Goal: Transaction & Acquisition: Purchase product/service

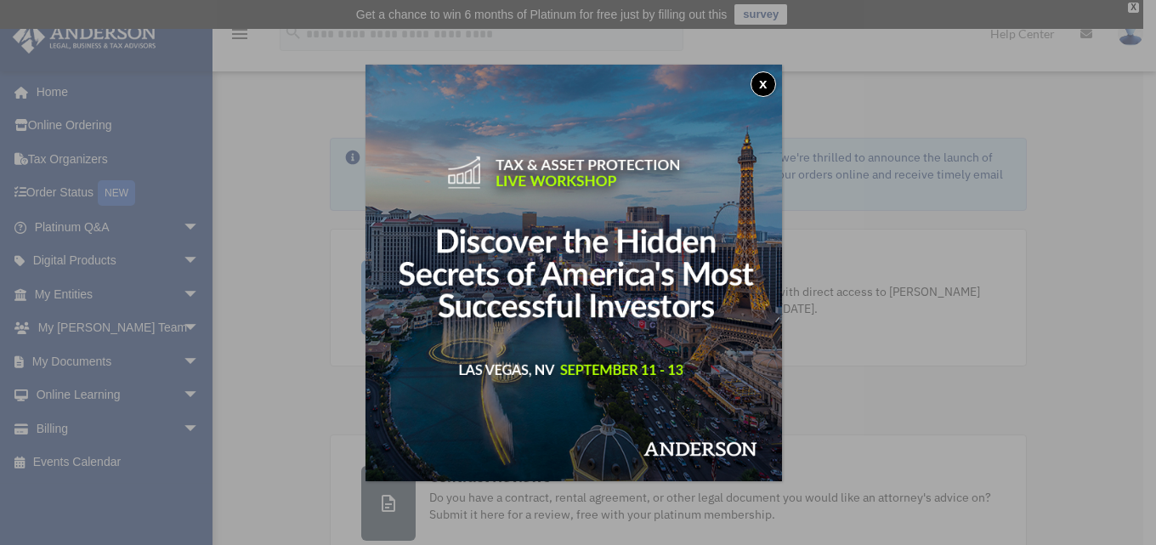
click at [775, 93] on button "x" at bounding box center [762, 83] width 25 height 25
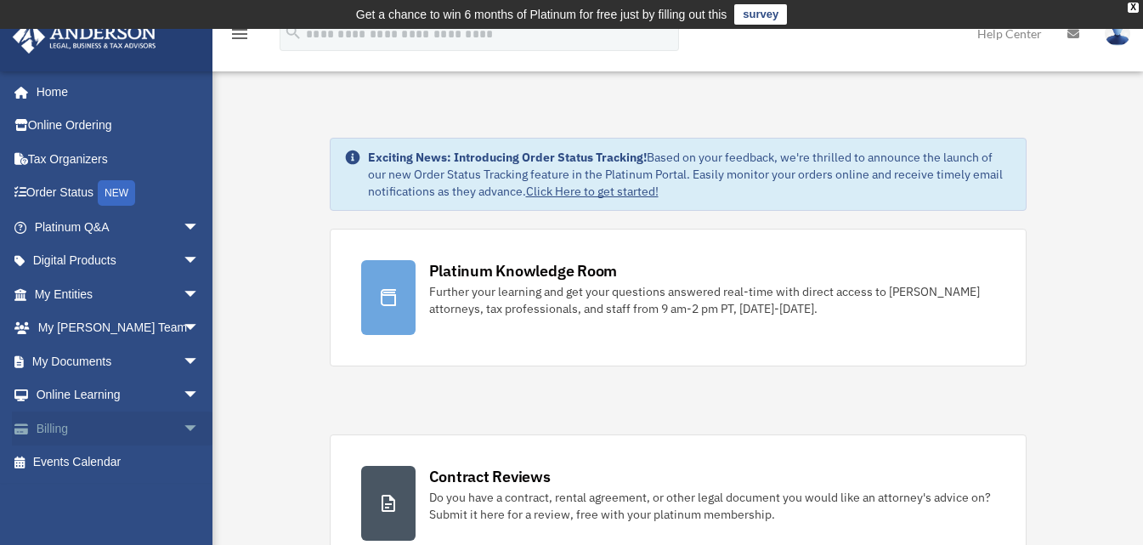
click at [74, 426] on link "Billing arrow_drop_down" at bounding box center [118, 428] width 213 height 34
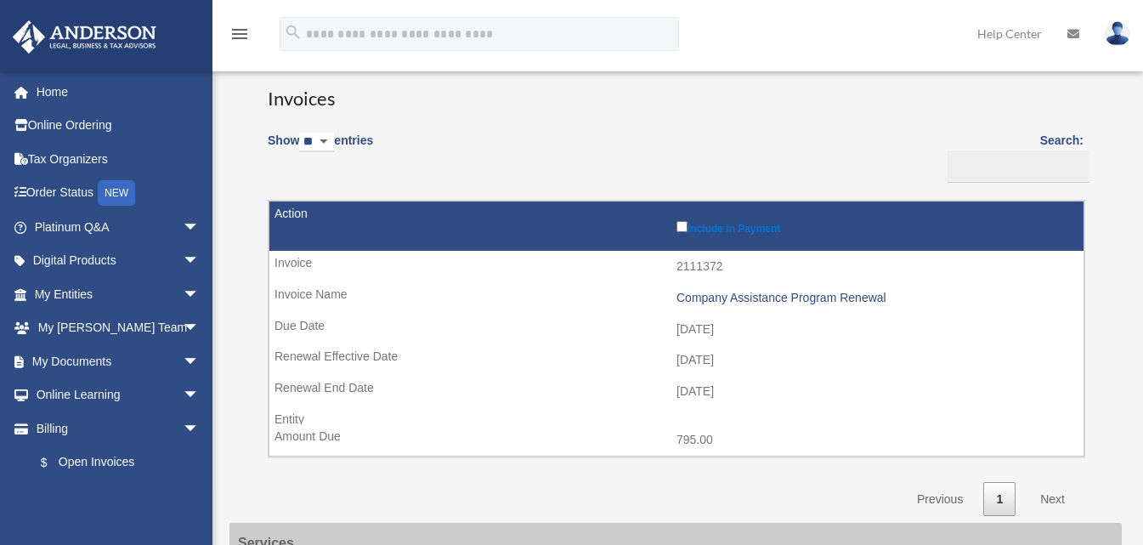
scroll to position [85, 0]
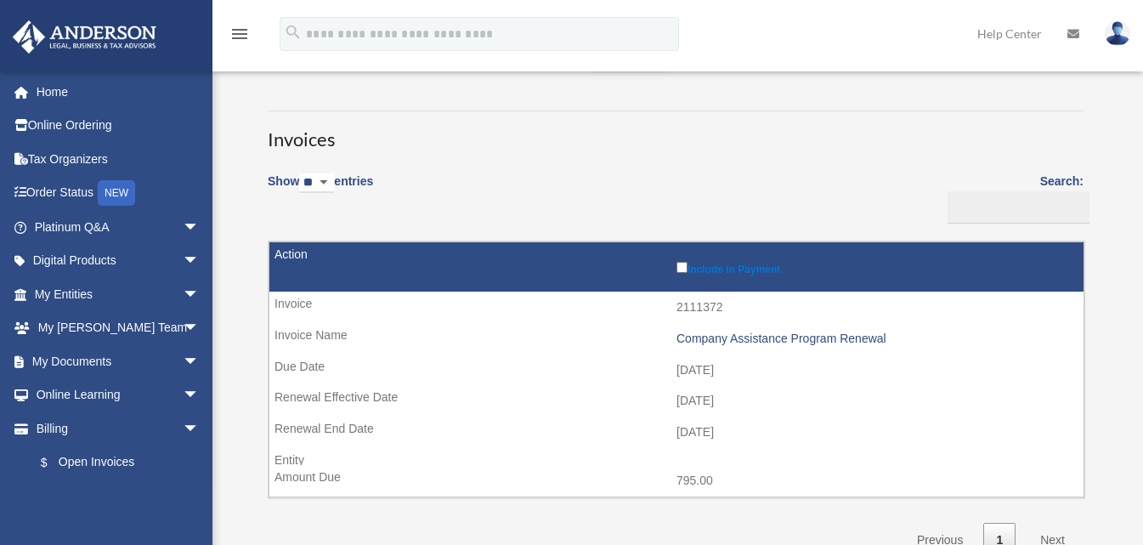
click at [687, 269] on label "Include in Payment" at bounding box center [875, 266] width 399 height 17
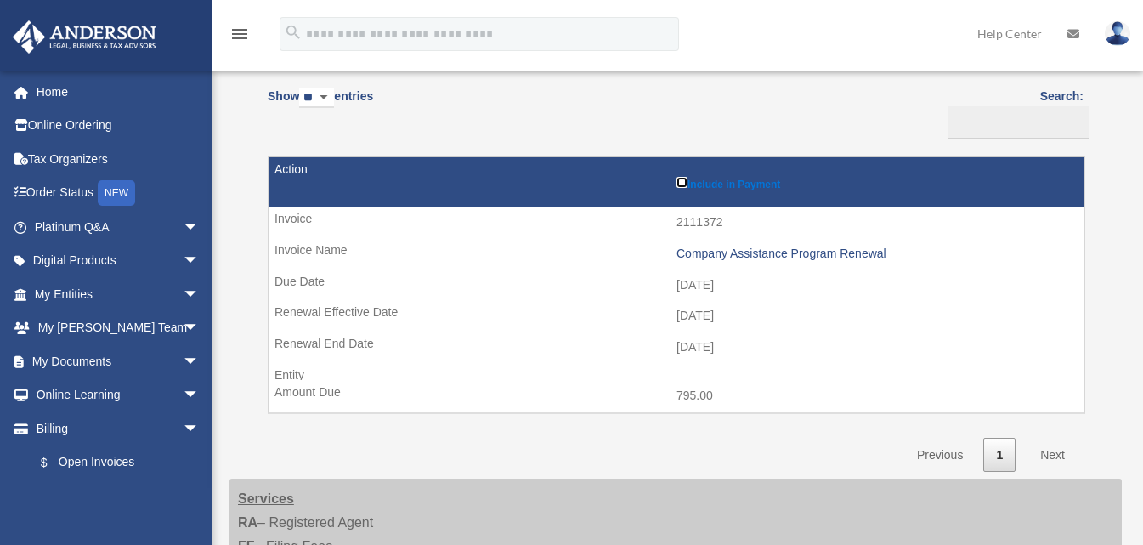
scroll to position [255, 0]
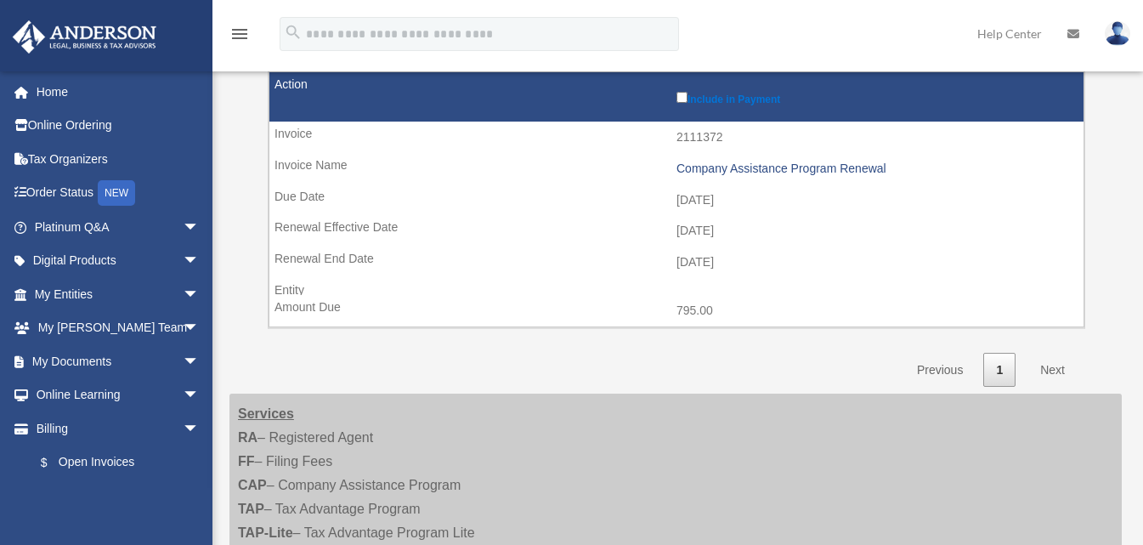
click at [1043, 365] on link "Next" at bounding box center [1052, 370] width 50 height 35
click at [1052, 370] on link "Next" at bounding box center [1052, 370] width 50 height 35
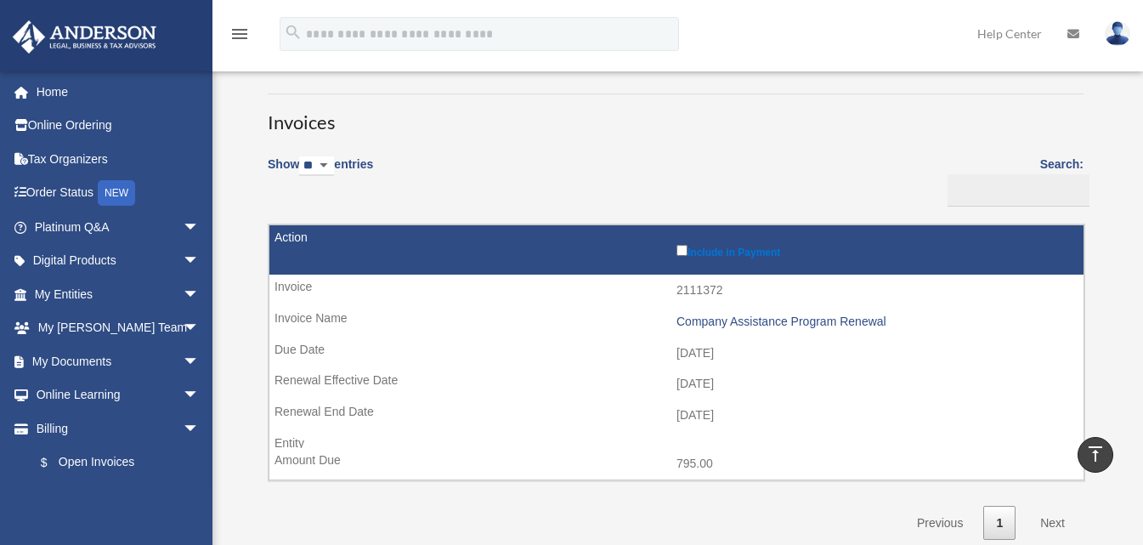
scroll to position [85, 0]
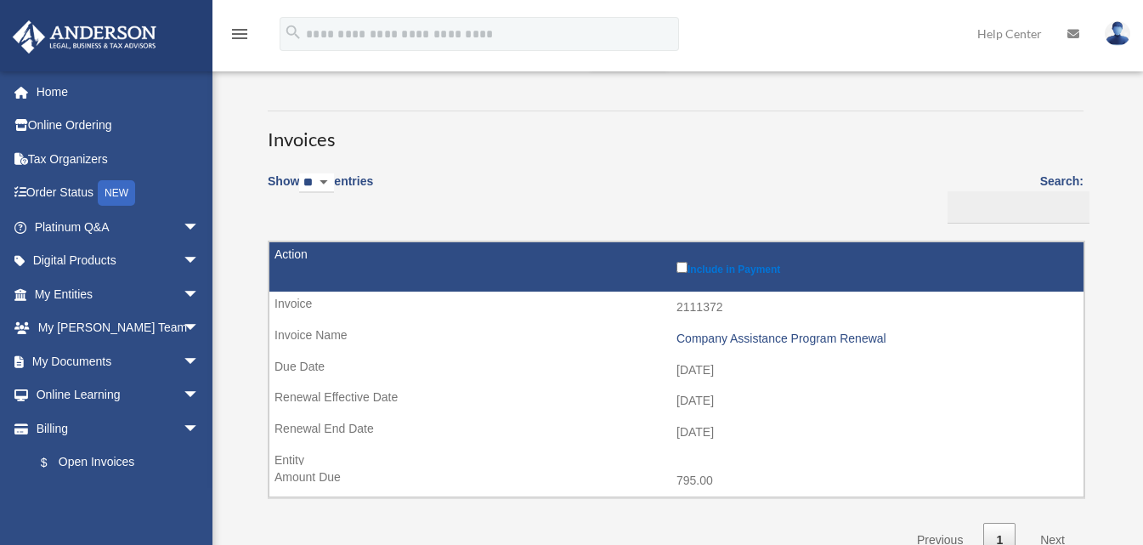
click at [675, 264] on td "Include in Payment" at bounding box center [676, 267] width 814 height 50
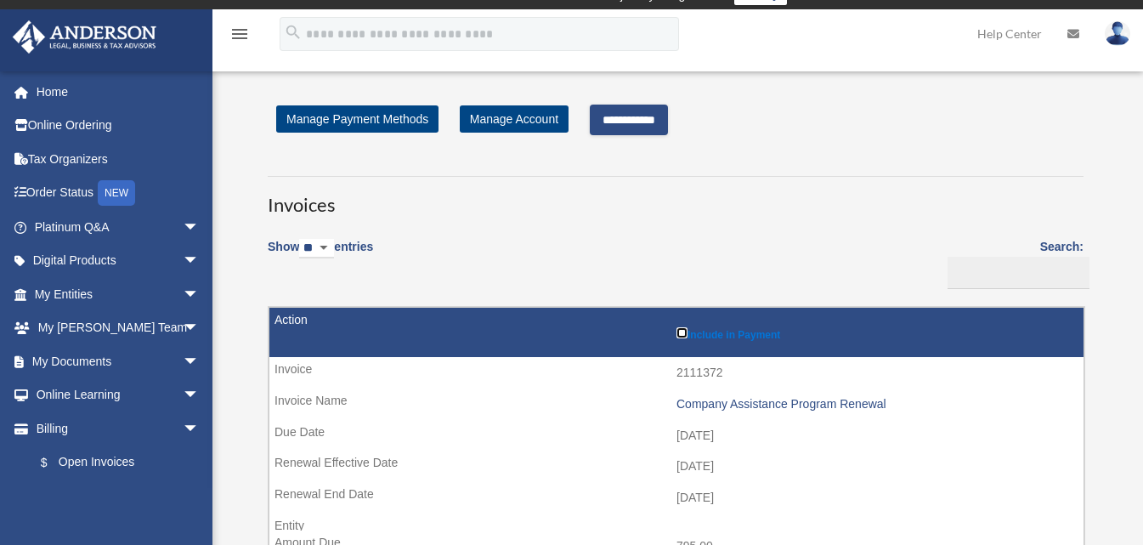
scroll to position [0, 0]
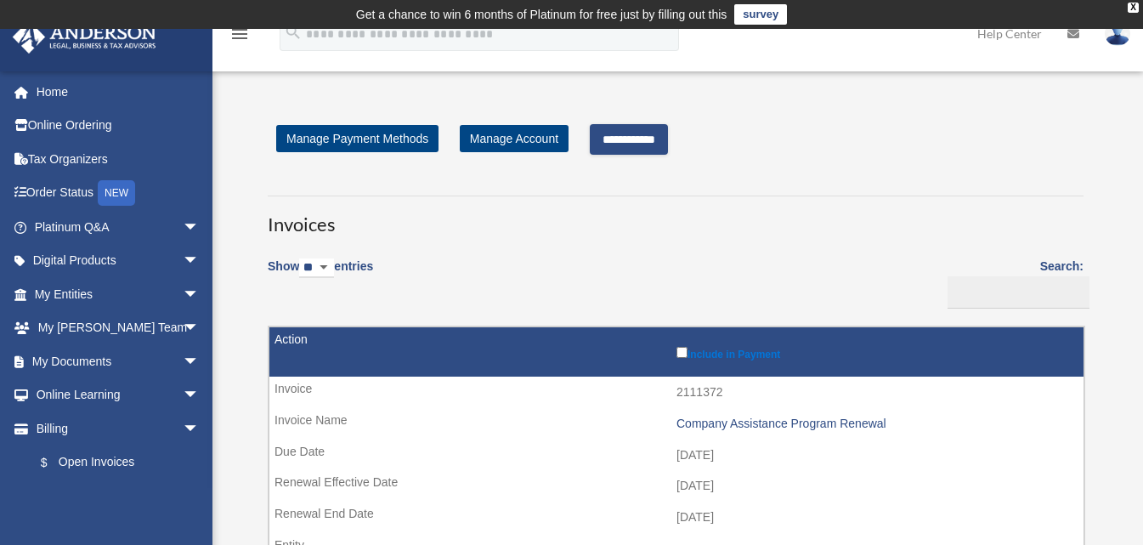
click at [664, 138] on input "**********" at bounding box center [629, 139] width 78 height 31
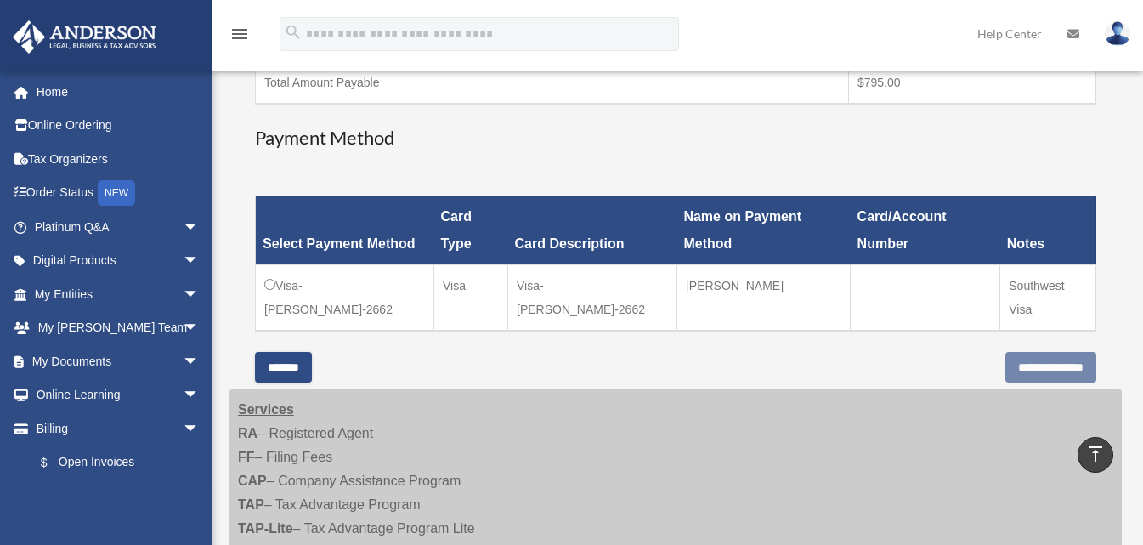
scroll to position [425, 0]
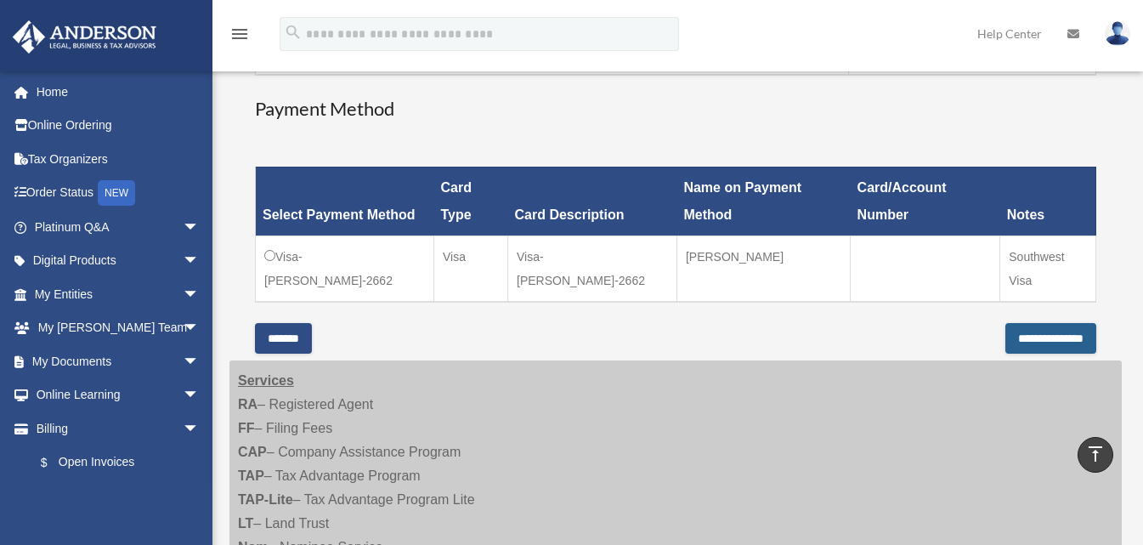
click at [1040, 338] on input "**********" at bounding box center [1050, 338] width 91 height 31
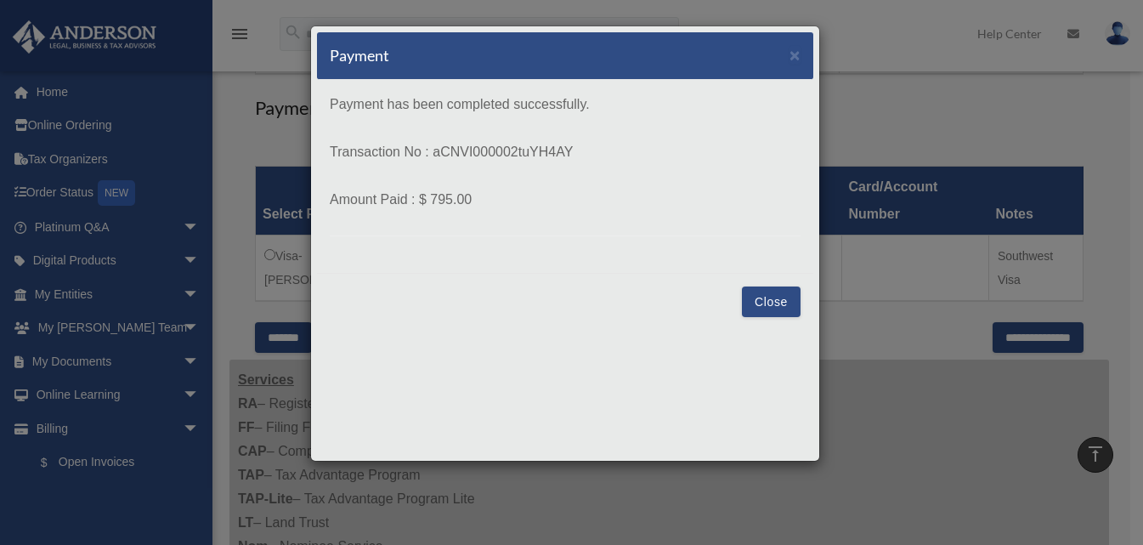
click at [785, 297] on button "Close" at bounding box center [771, 301] width 59 height 31
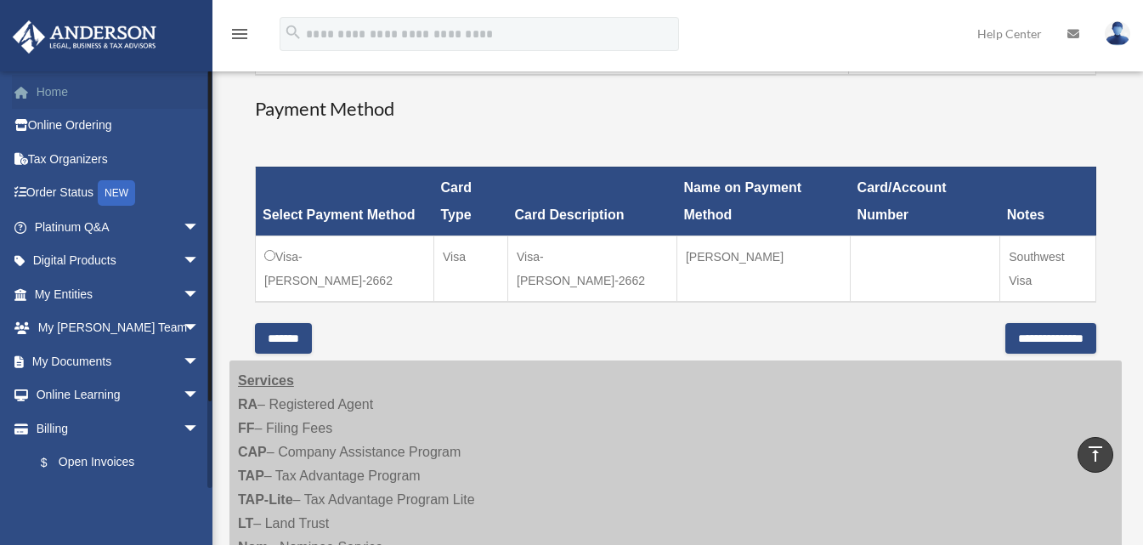
click at [52, 86] on link "Home" at bounding box center [118, 92] width 213 height 34
